Goal: Find specific page/section: Find specific page/section

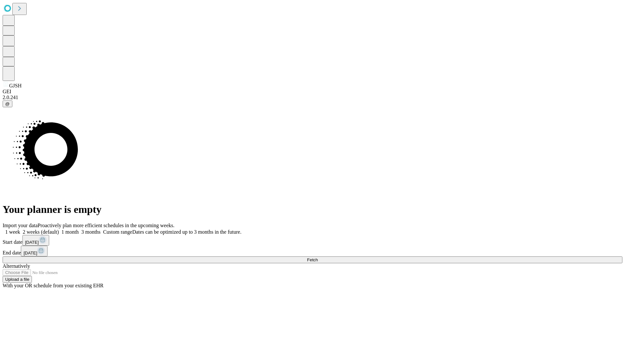
click at [317, 258] on span "Fetch" at bounding box center [312, 260] width 11 height 5
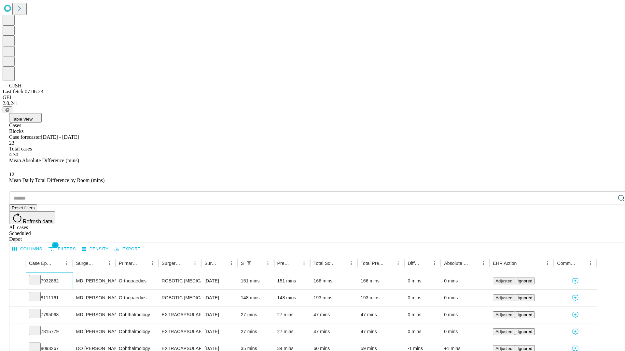
click at [38, 276] on icon at bounding box center [35, 279] width 7 height 7
